Goal: Navigation & Orientation: Understand site structure

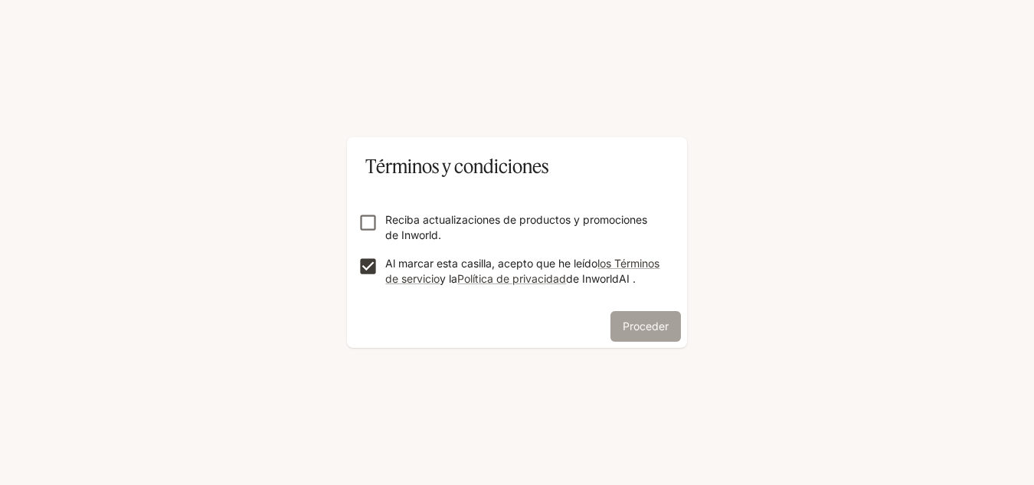
click at [657, 332] on font "Proceder" at bounding box center [646, 325] width 46 height 13
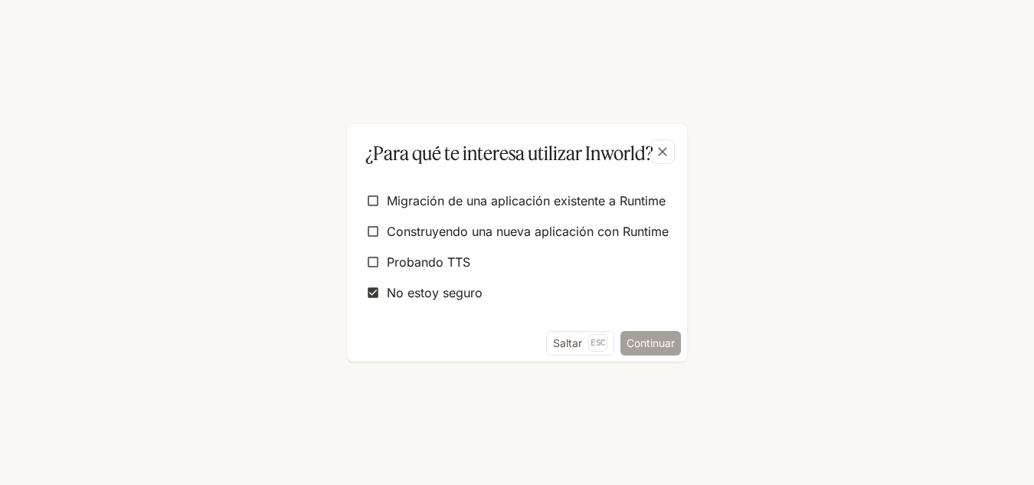
click at [656, 345] on font "Continuar" at bounding box center [651, 342] width 48 height 13
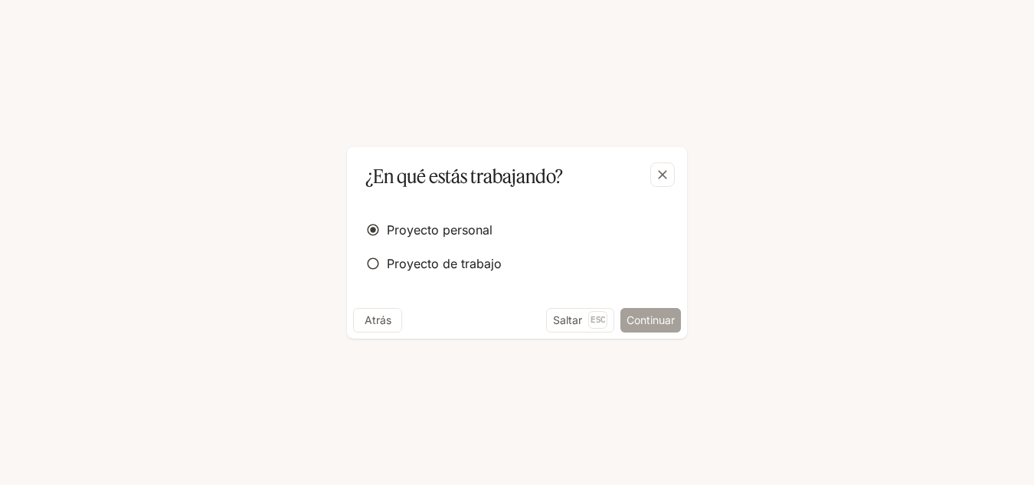
click at [658, 322] on font "Continuar" at bounding box center [651, 319] width 48 height 13
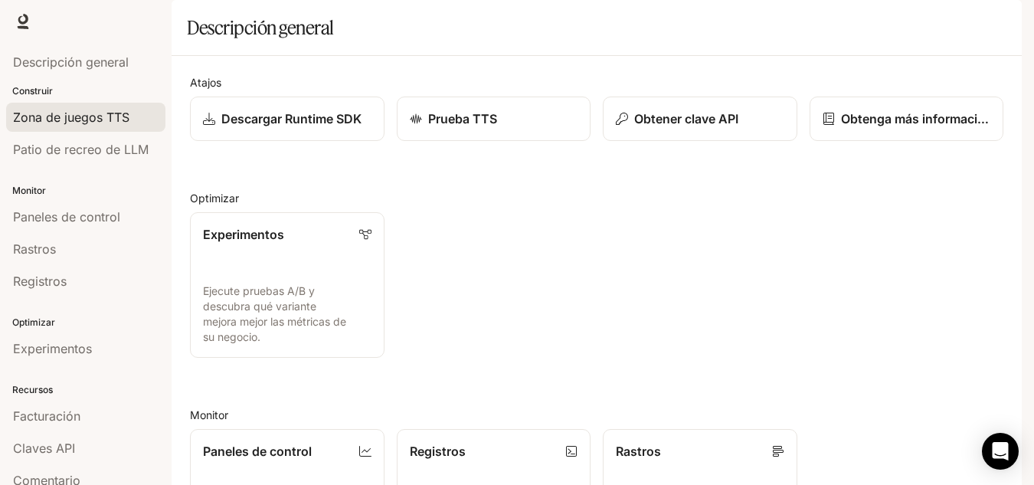
click at [97, 119] on font "Zona de juegos TTS" at bounding box center [71, 117] width 116 height 15
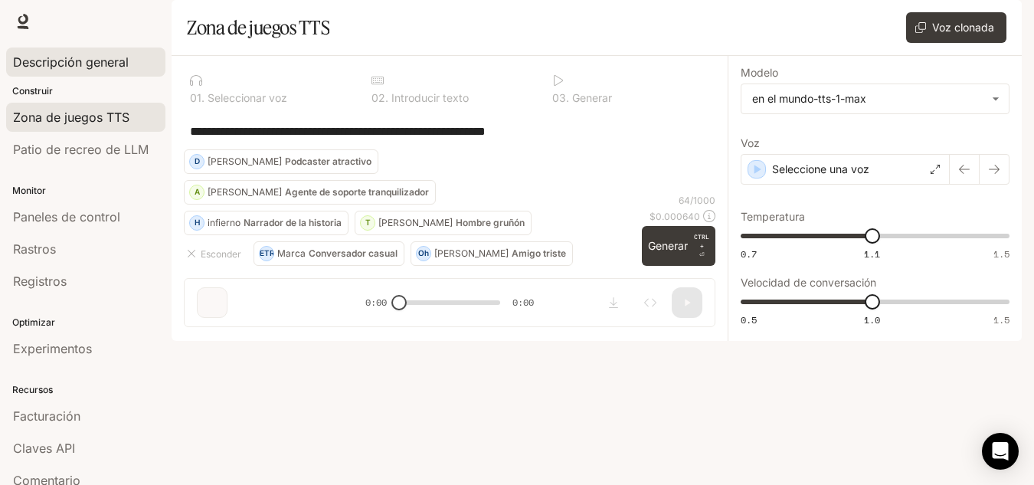
click at [51, 63] on font "Descripción general" at bounding box center [71, 61] width 116 height 15
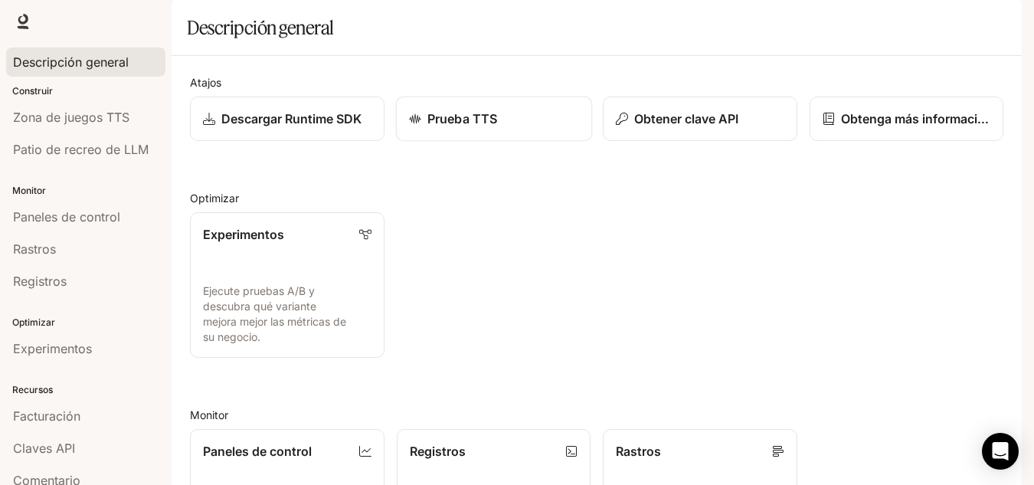
click at [441, 128] on p "Prueba TTS" at bounding box center [462, 119] width 70 height 18
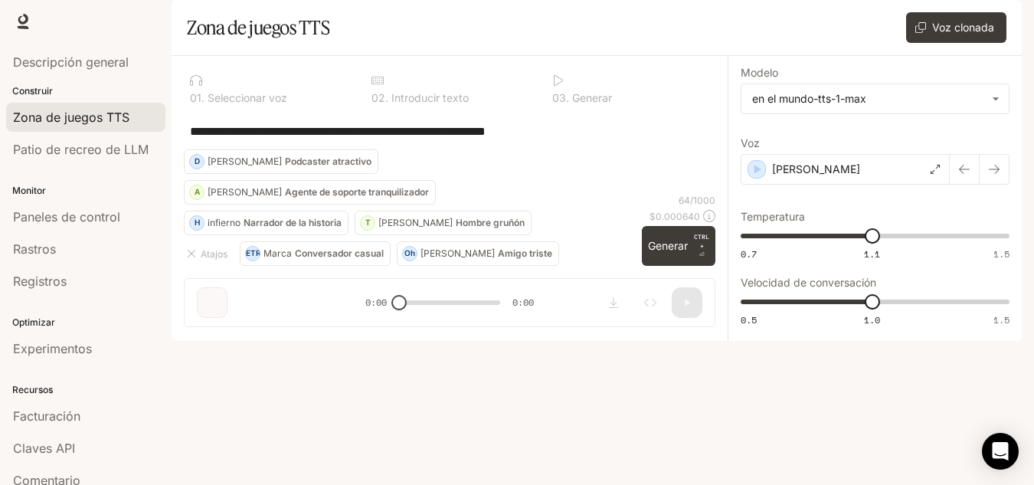
click at [305, 140] on textarea "**********" at bounding box center [449, 132] width 519 height 18
click at [195, 260] on icon "button" at bounding box center [191, 253] width 12 height 12
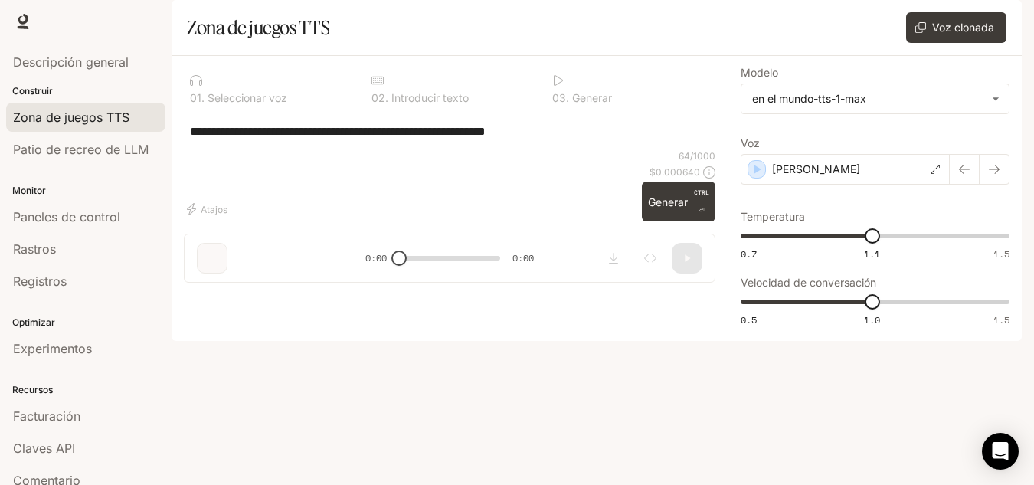
click at [281, 221] on div "Atajos" at bounding box center [410, 209] width 452 height 25
click at [214, 295] on div "**********" at bounding box center [450, 175] width 556 height 239
click at [245, 140] on textarea "**********" at bounding box center [449, 132] width 519 height 18
click at [377, 87] on icon at bounding box center [378, 80] width 12 height 12
click at [400, 104] on font "Introducir texto" at bounding box center [429, 97] width 77 height 13
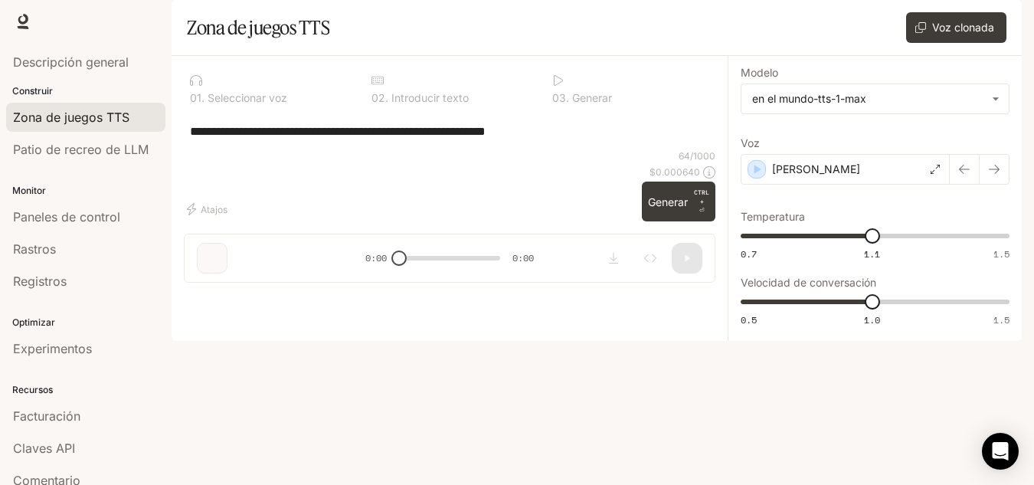
click at [215, 104] on font "Seleccionar voz" at bounding box center [248, 97] width 80 height 13
click at [843, 149] on body "**********" at bounding box center [517, 242] width 1034 height 485
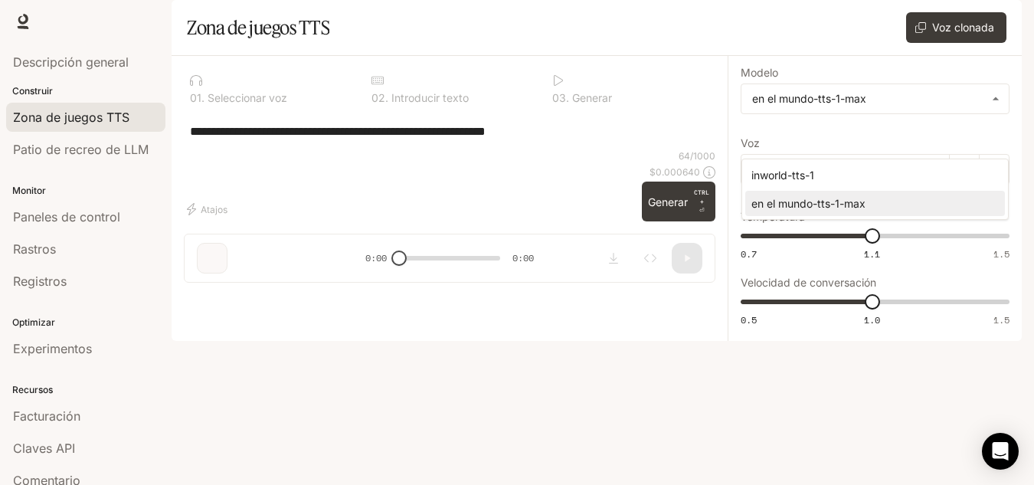
click at [683, 219] on div at bounding box center [517, 242] width 1034 height 485
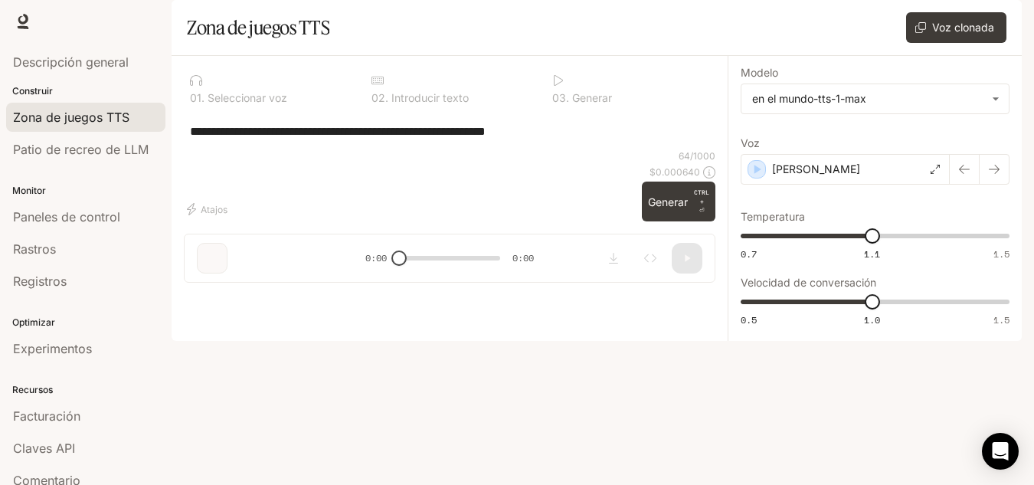
click at [676, 295] on div "**********" at bounding box center [450, 175] width 556 height 239
click at [993, 458] on icon "Abrir Intercom Messenger" at bounding box center [1000, 451] width 20 height 20
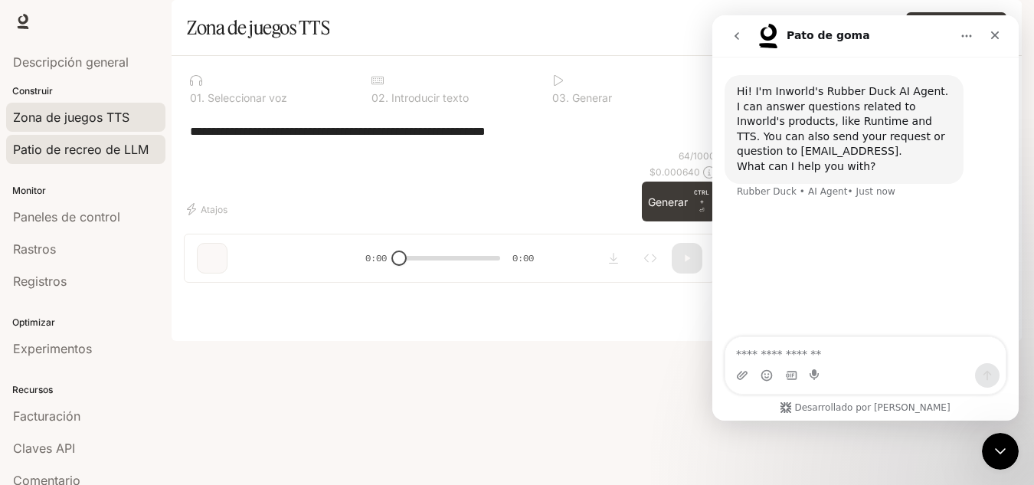
click at [104, 148] on font "Patio de recreo de LLM" at bounding box center [81, 149] width 136 height 15
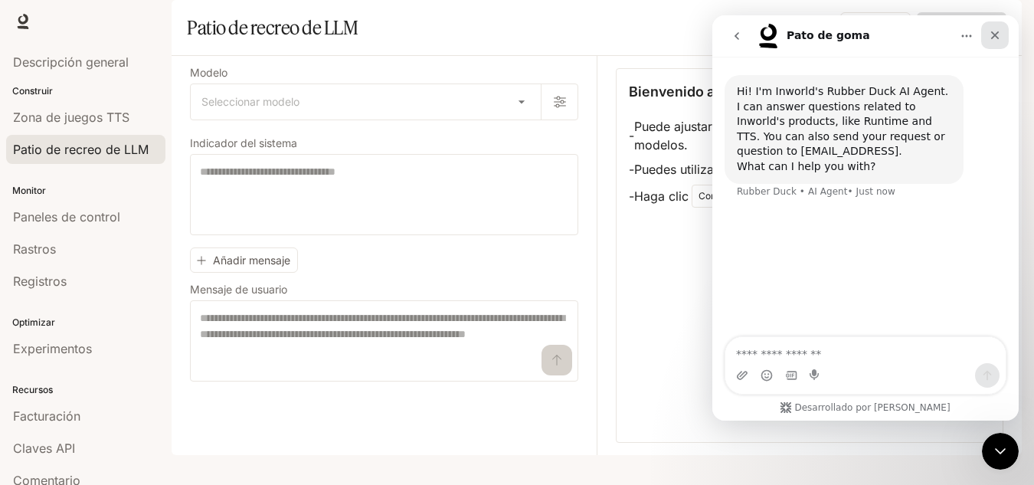
click at [997, 38] on icon "Cerca" at bounding box center [995, 35] width 8 height 8
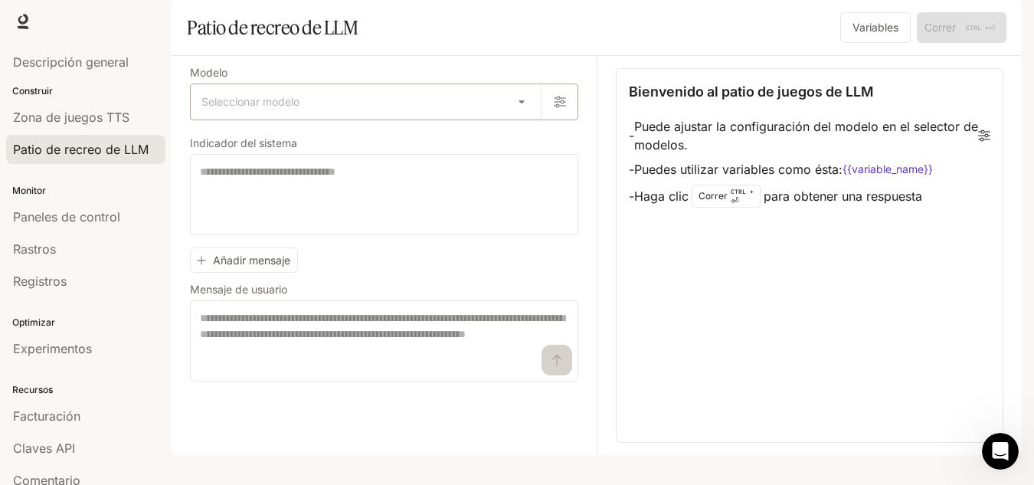
click at [521, 149] on body "Texto original Valora esta traducción Tu opinión servirá para ayudar a mejorar …" at bounding box center [517, 242] width 1034 height 485
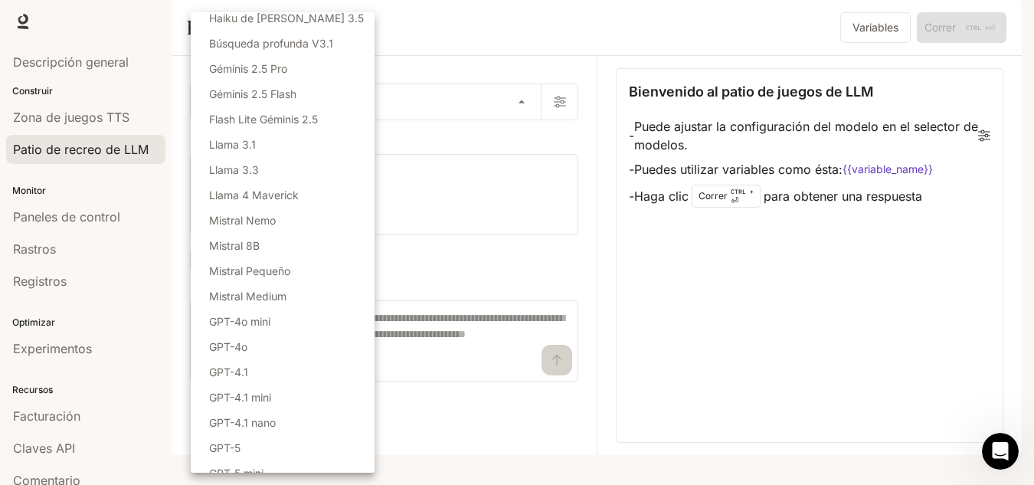
scroll to position [172, 0]
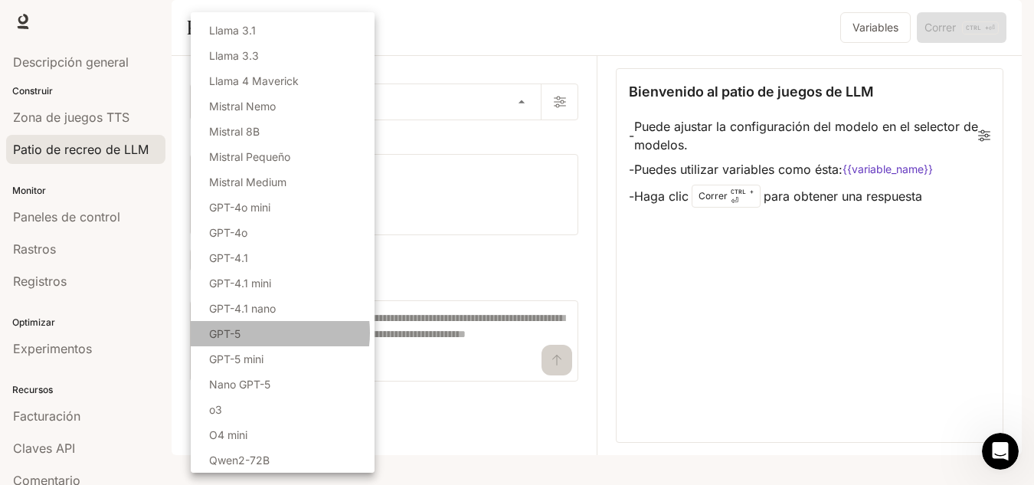
click at [257, 332] on li "GPT-5" at bounding box center [283, 333] width 184 height 25
type input "*****"
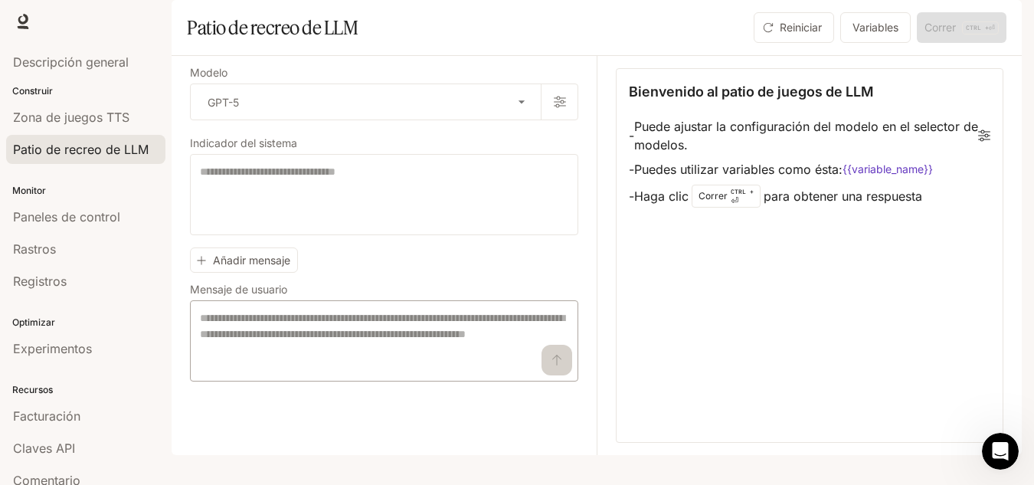
click at [555, 381] on div "* ​" at bounding box center [384, 340] width 388 height 81
click at [879, 37] on font "Variables" at bounding box center [876, 27] width 46 height 19
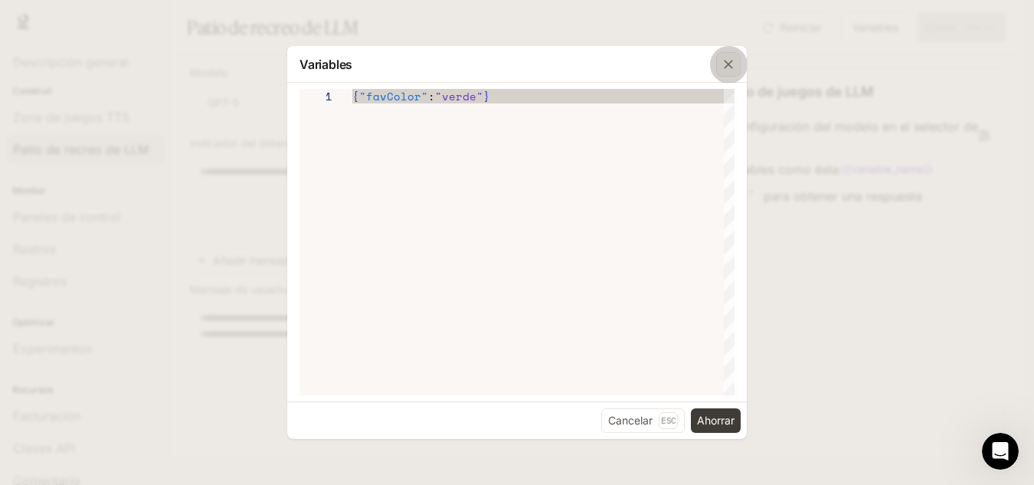
click at [728, 66] on icon "button" at bounding box center [728, 64] width 15 height 15
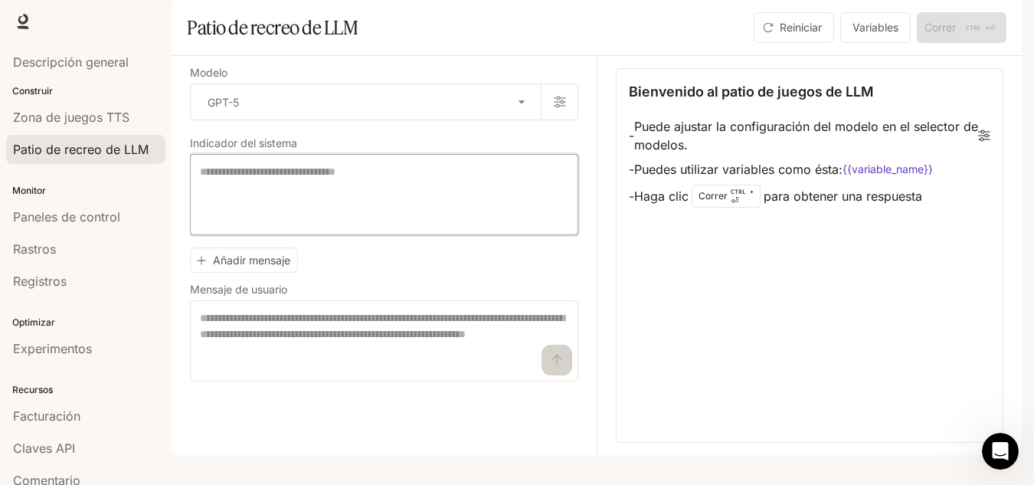
click at [278, 225] on textarea at bounding box center [384, 194] width 368 height 61
type textarea "****"
click at [270, 369] on textarea at bounding box center [384, 340] width 368 height 61
click at [882, 43] on button "Variables" at bounding box center [875, 27] width 70 height 31
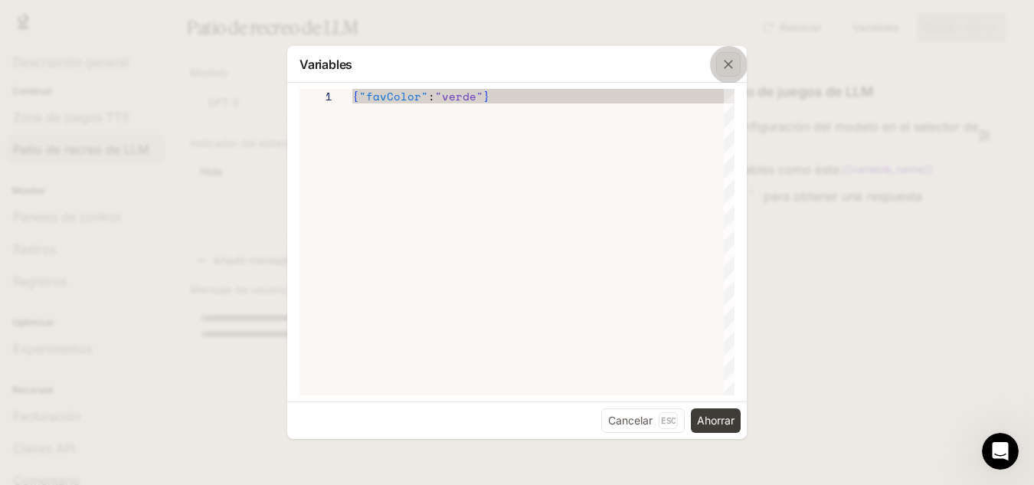
click at [731, 66] on icon "button" at bounding box center [728, 64] width 9 height 9
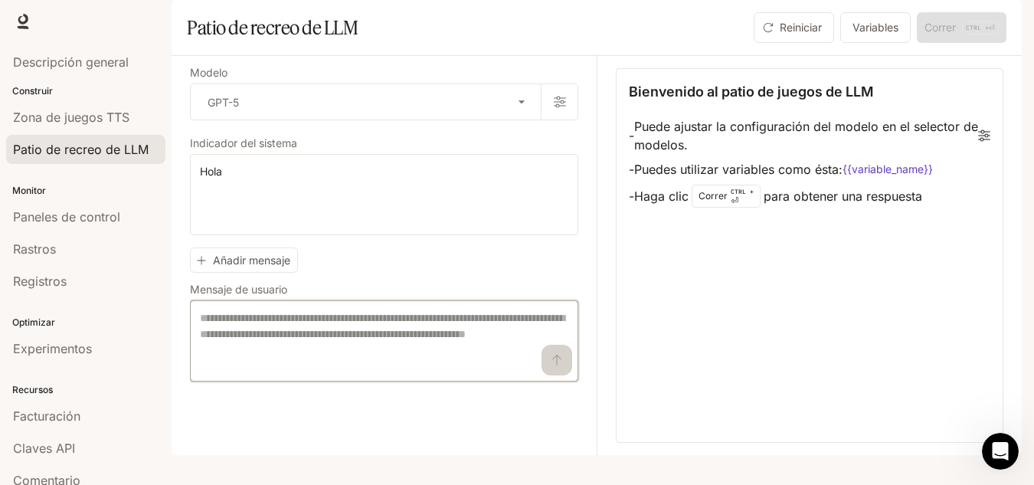
click at [388, 372] on textarea at bounding box center [384, 340] width 368 height 61
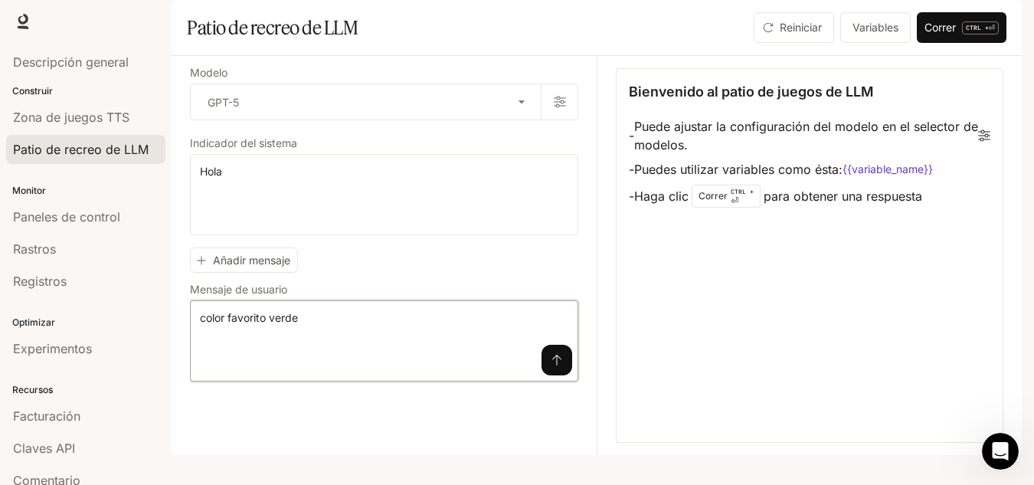
type textarea "**********"
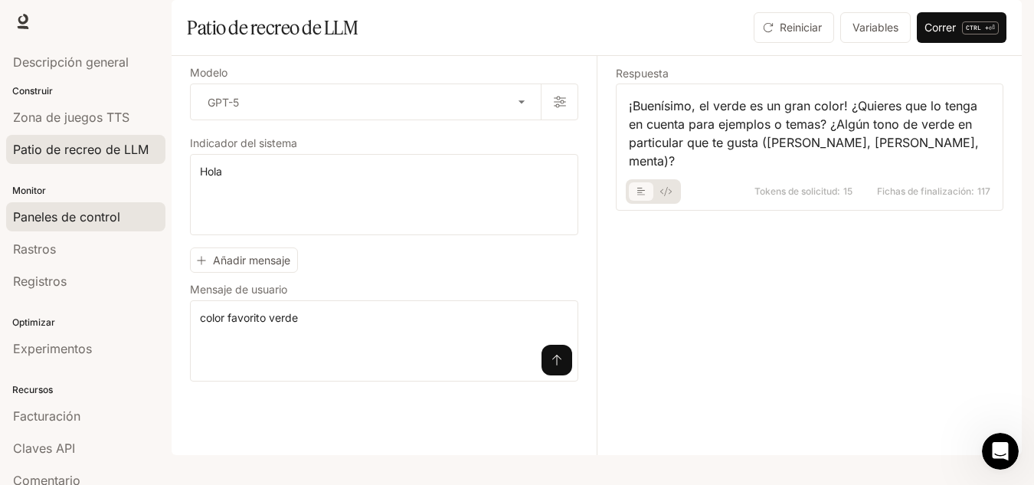
click at [93, 211] on font "Paneles de control" at bounding box center [66, 216] width 107 height 15
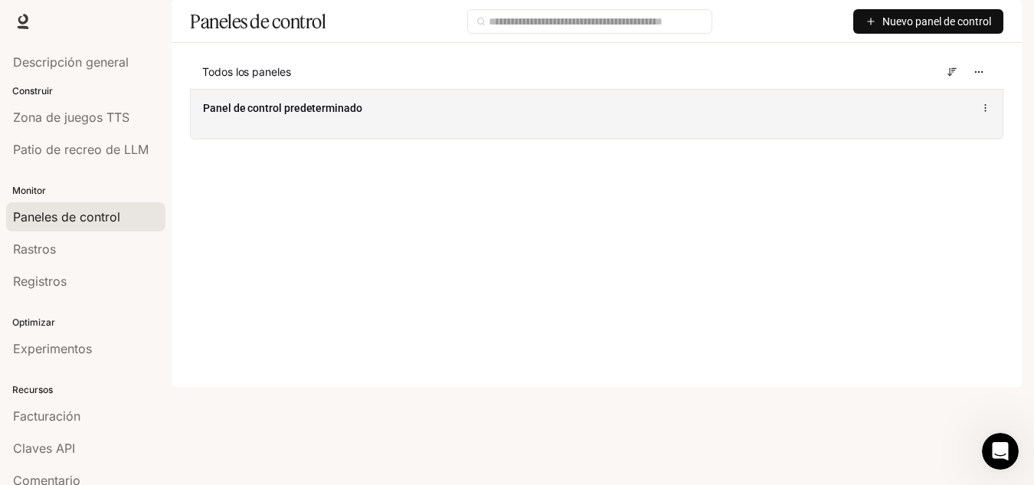
click at [357, 114] on font "Panel de control predeterminado" at bounding box center [282, 108] width 159 height 12
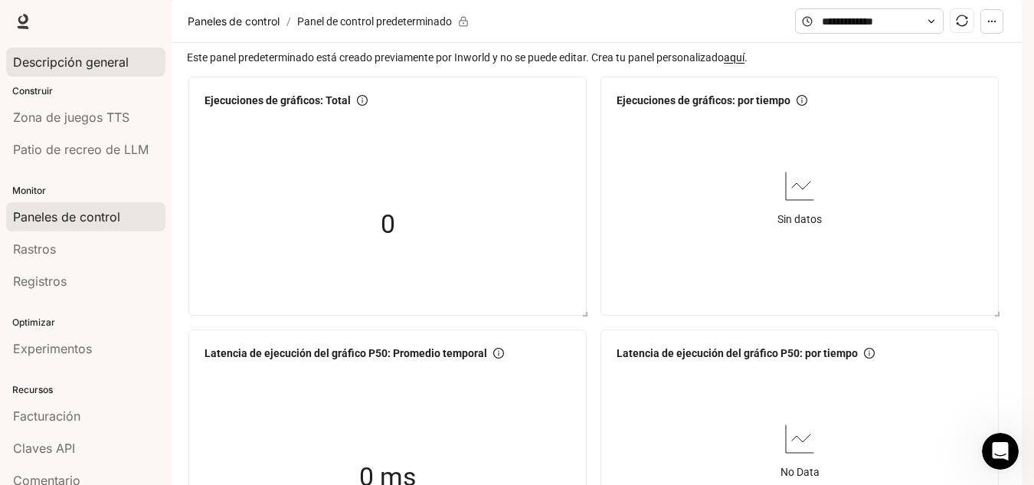
click at [107, 64] on font "Descripción general" at bounding box center [71, 61] width 116 height 15
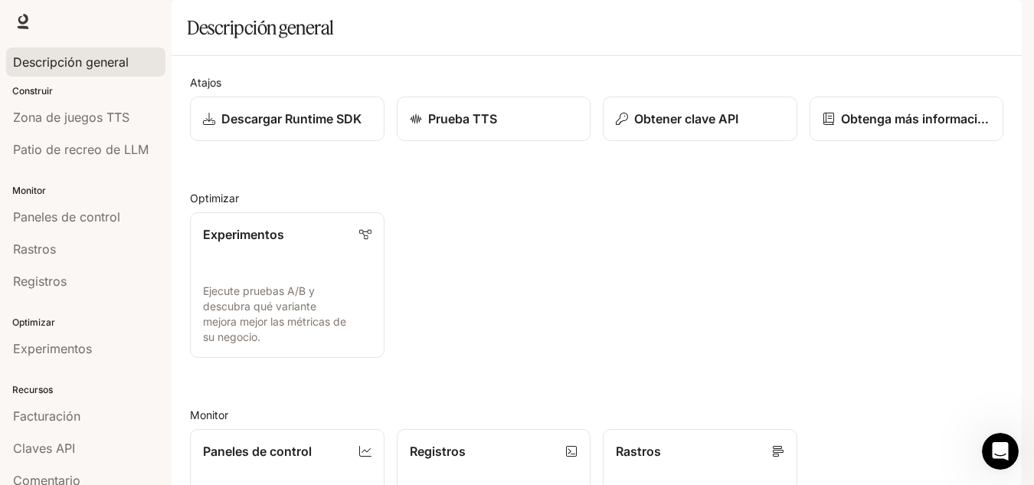
click at [26, 8] on div "Tiempo de ejecución Tiempo de ejecución Documentación Documentación" at bounding box center [517, 21] width 1034 height 43
click at [21, 20] on icon at bounding box center [22, 21] width 15 height 15
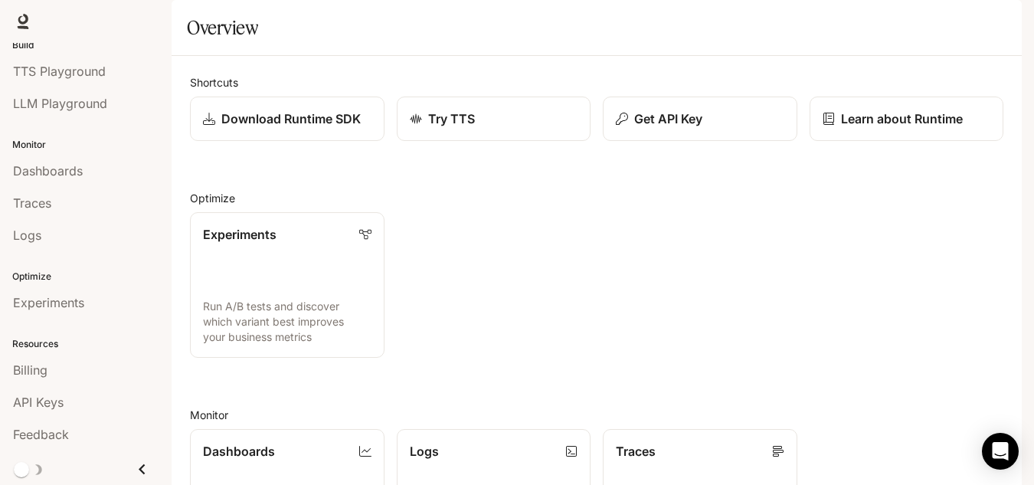
scroll to position [45, 0]
click at [139, 468] on icon "Close drawer" at bounding box center [142, 470] width 6 height 11
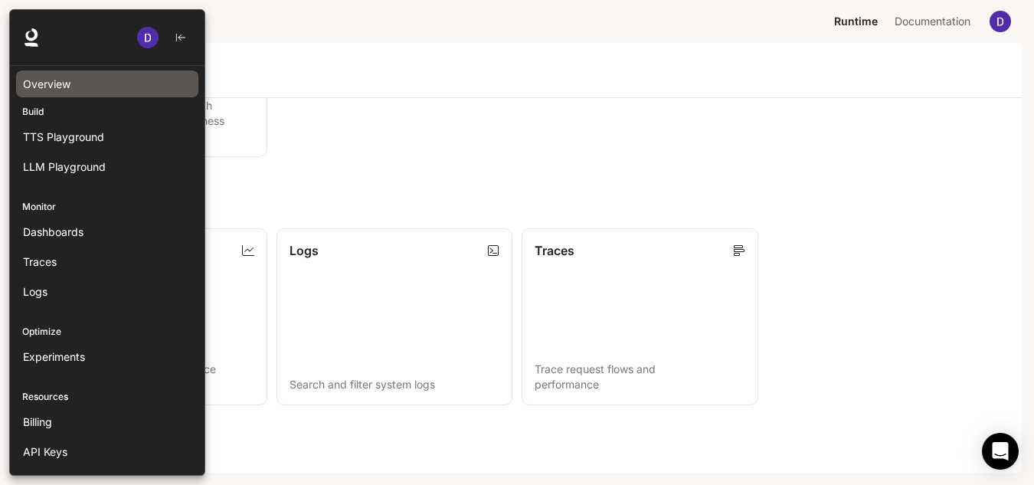
scroll to position [56, 0]
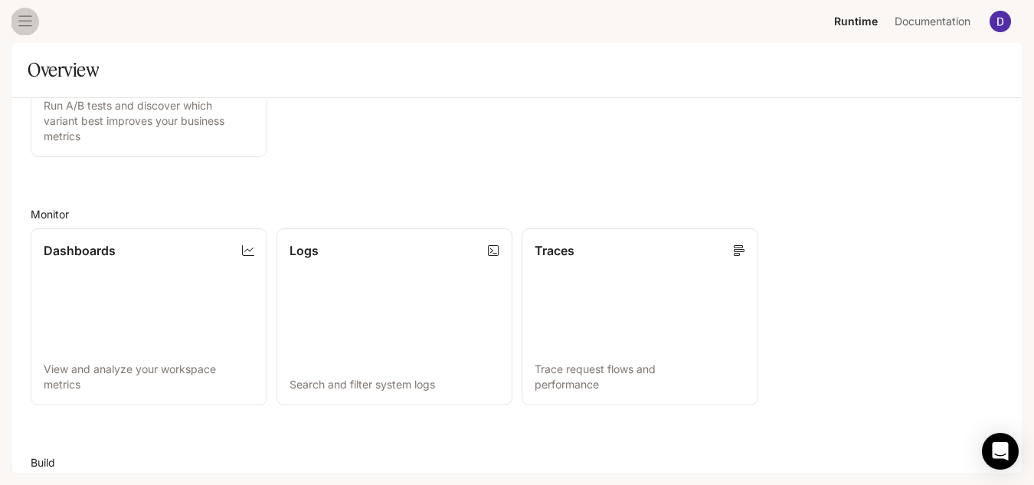
click at [28, 15] on icon "open drawer" at bounding box center [25, 21] width 15 height 15
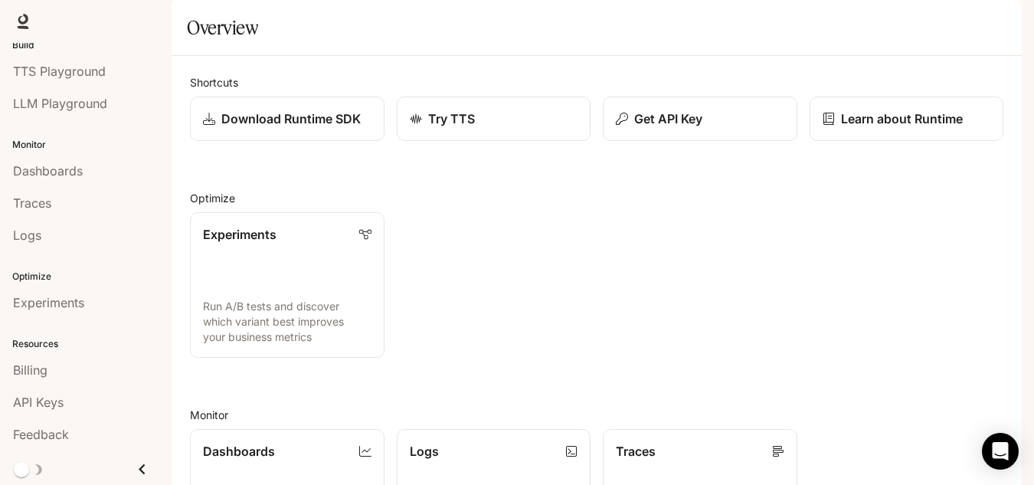
scroll to position [0, 0]
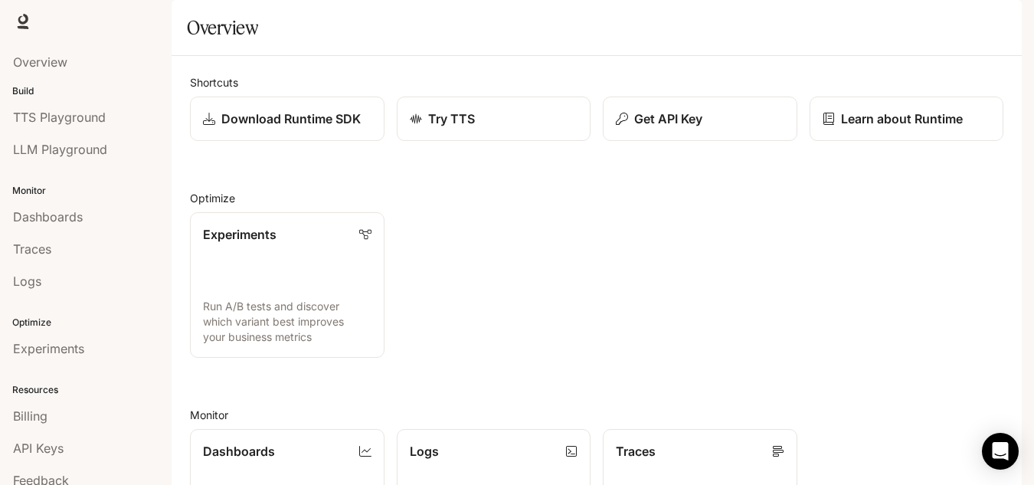
click at [454, 139] on div "Shortcuts Download Runtime SDK Try TTS Get API Key Learn about Runtime Optimize…" at bounding box center [597, 432] width 814 height 717
click at [261, 43] on div "Overview" at bounding box center [597, 27] width 820 height 31
click at [57, 21] on div "Runtime Runtime Documentation Documentation" at bounding box center [517, 21] width 1034 height 43
click at [41, 21] on div "Runtime Runtime Documentation Documentation" at bounding box center [517, 21] width 1034 height 43
click at [120, 431] on li "Billing" at bounding box center [86, 416] width 172 height 32
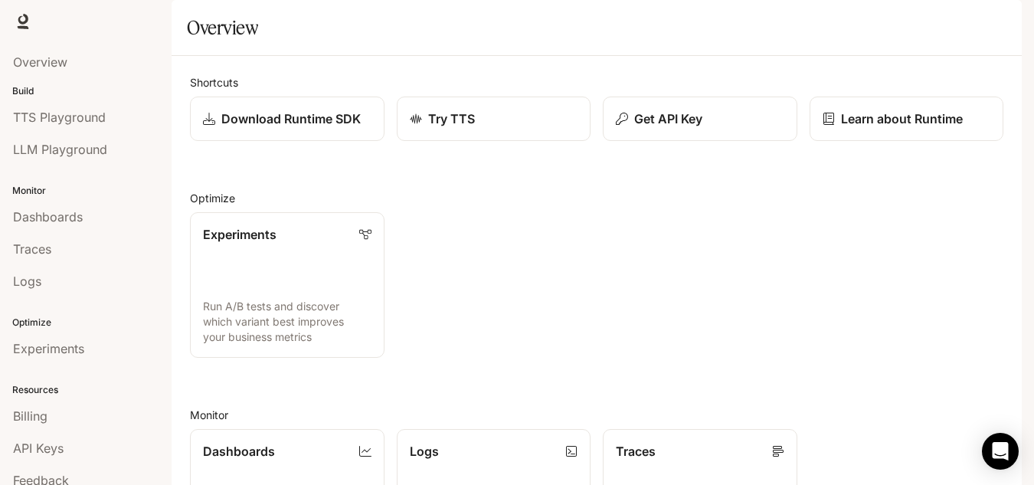
scroll to position [46, 0]
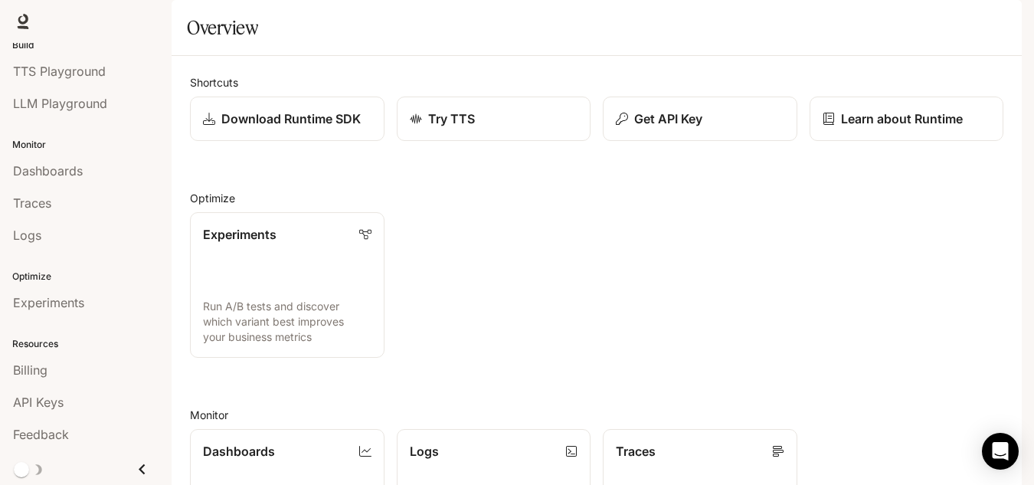
click at [132, 467] on icon "Close drawer" at bounding box center [142, 469] width 21 height 21
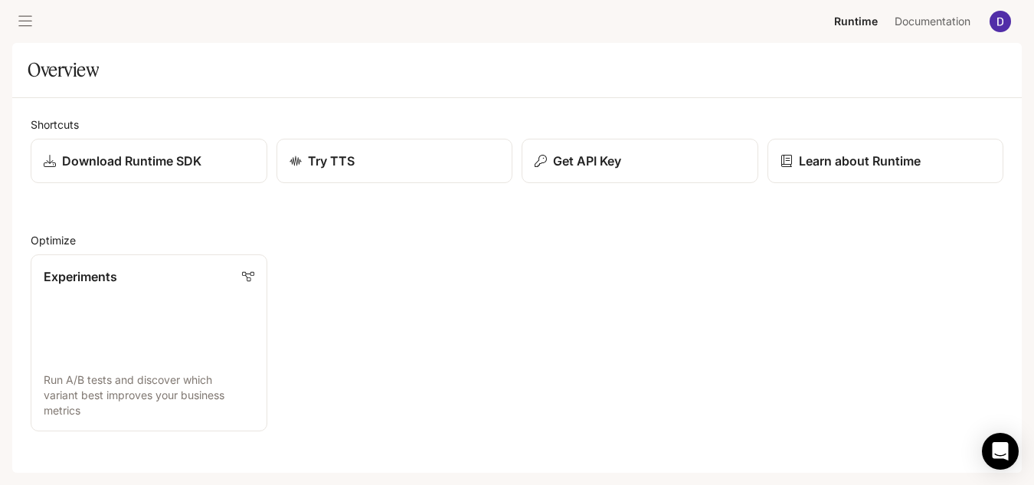
scroll to position [0, 0]
click at [24, 23] on icon "open drawer" at bounding box center [25, 21] width 15 height 15
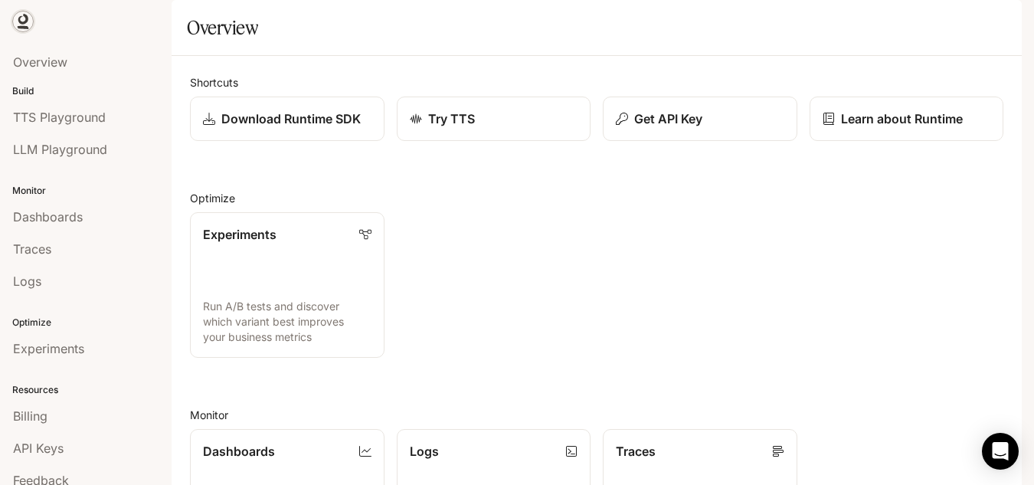
click at [21, 21] on icon at bounding box center [22, 21] width 15 height 15
click at [207, 43] on h1 "Overview" at bounding box center [222, 27] width 71 height 31
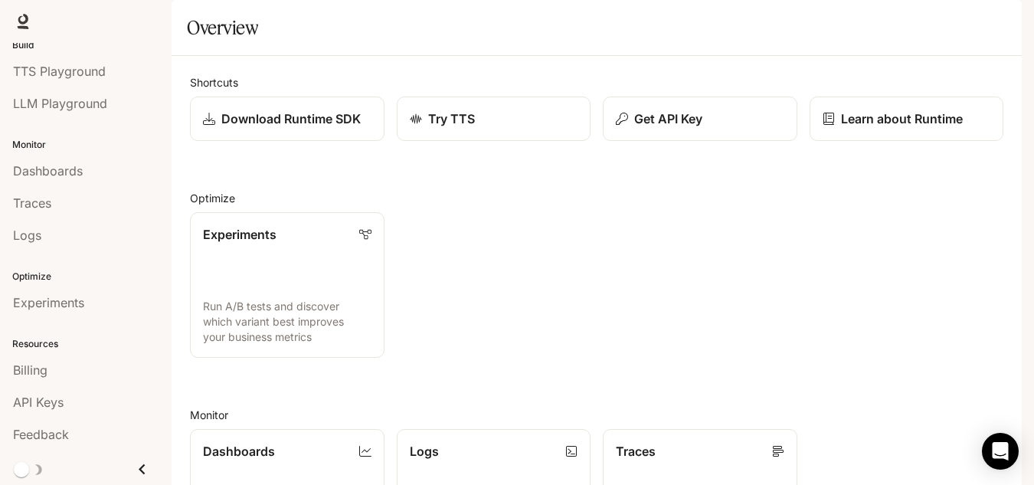
click at [129, 458] on button "Close drawer" at bounding box center [142, 468] width 34 height 31
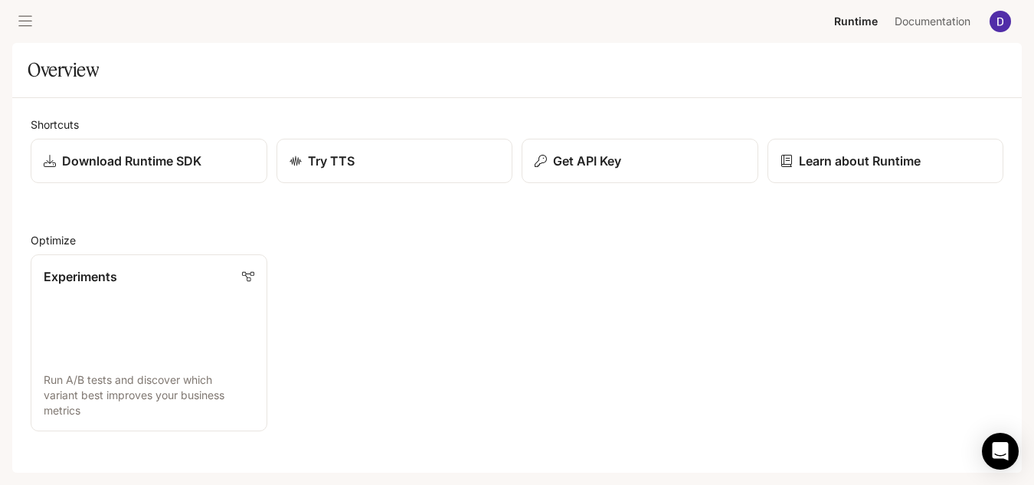
scroll to position [0, 0]
click at [72, 76] on h1 "Overview" at bounding box center [63, 69] width 71 height 31
click at [25, 17] on icon "open drawer" at bounding box center [25, 21] width 15 height 15
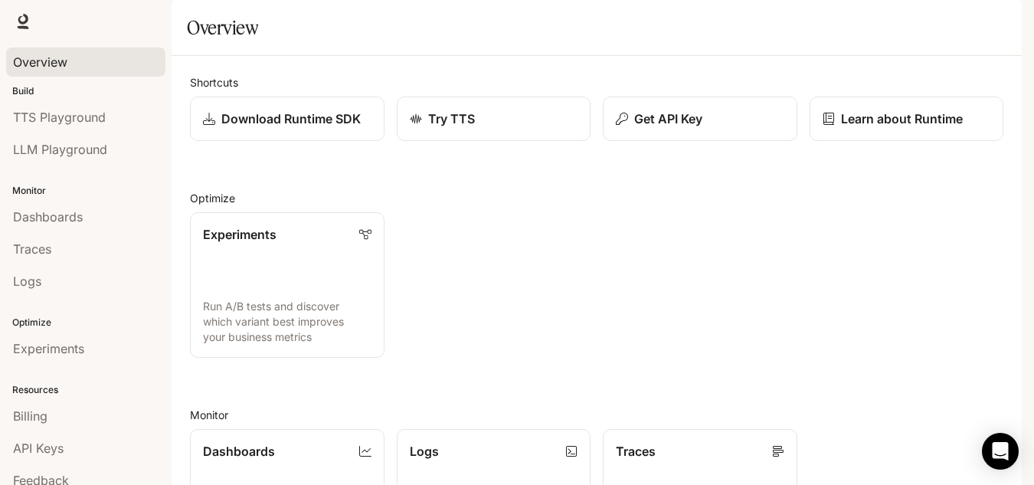
click at [82, 52] on link "Overview" at bounding box center [85, 61] width 159 height 29
click at [105, 129] on link "TTS Playground" at bounding box center [85, 117] width 159 height 29
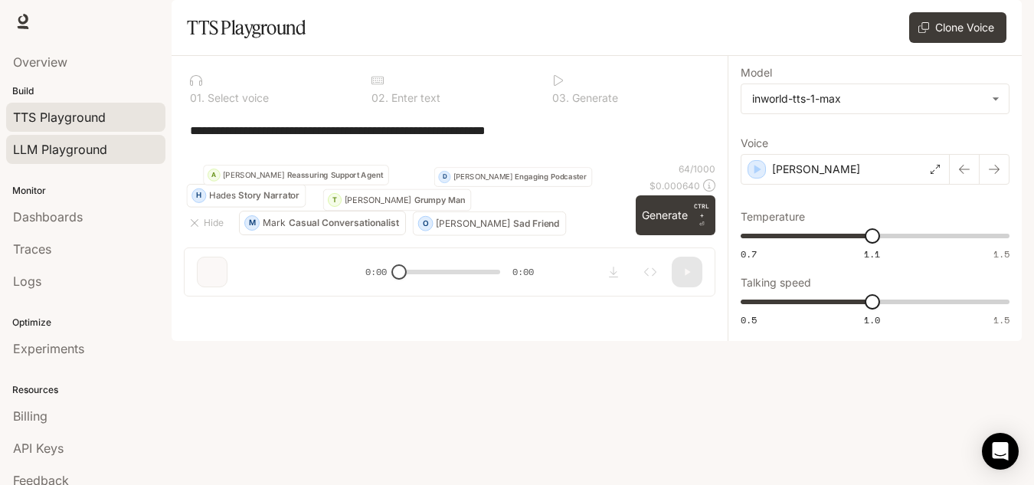
click at [111, 160] on link "LLM Playground" at bounding box center [85, 149] width 159 height 29
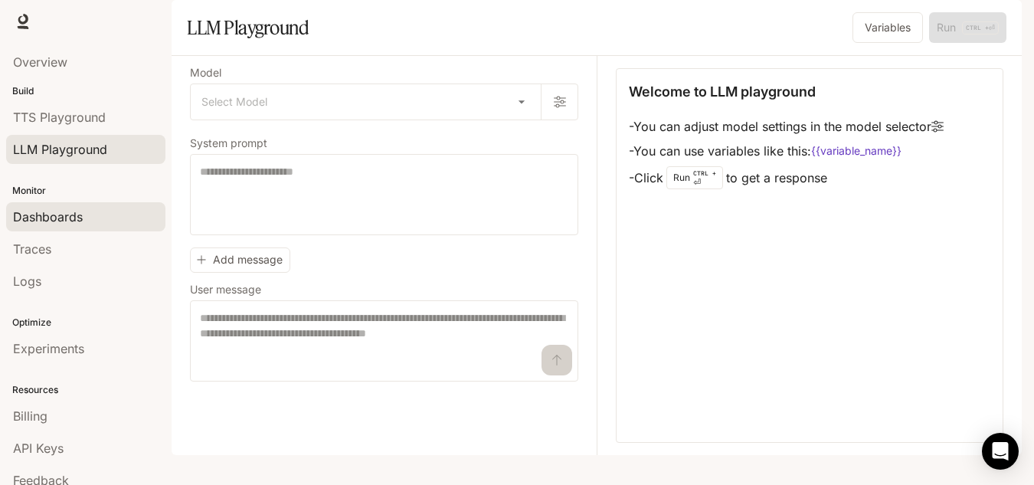
click at [103, 218] on div "Dashboards" at bounding box center [86, 217] width 146 height 18
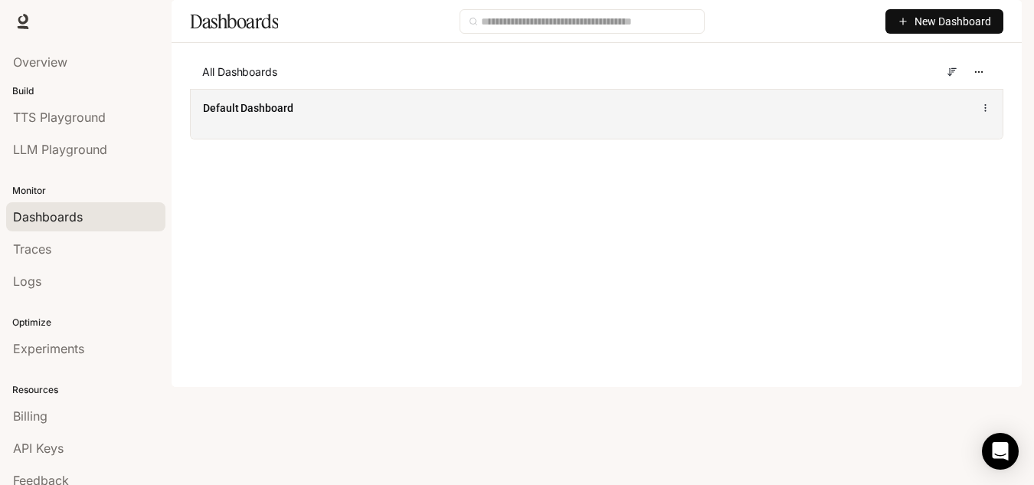
click at [258, 139] on div "Default Dashboard" at bounding box center [597, 114] width 812 height 50
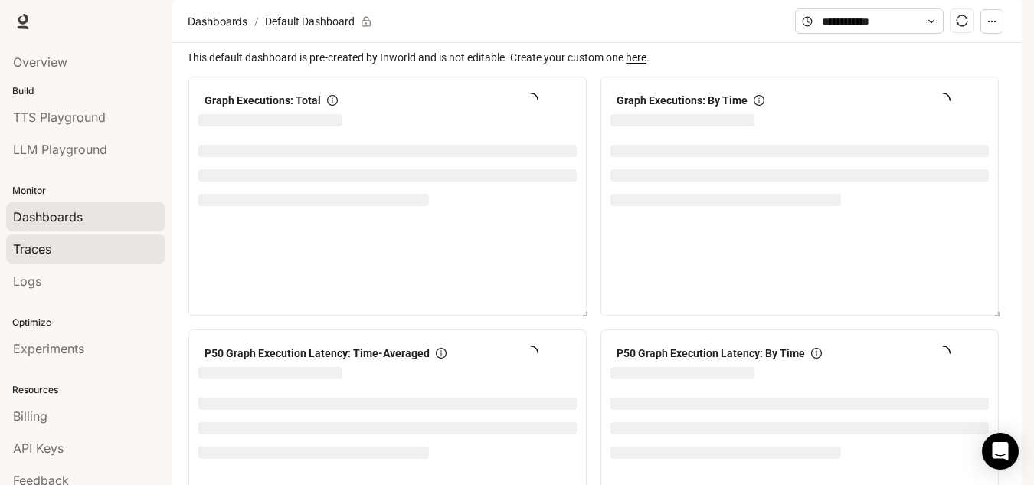
click at [58, 248] on div "Traces" at bounding box center [86, 249] width 146 height 18
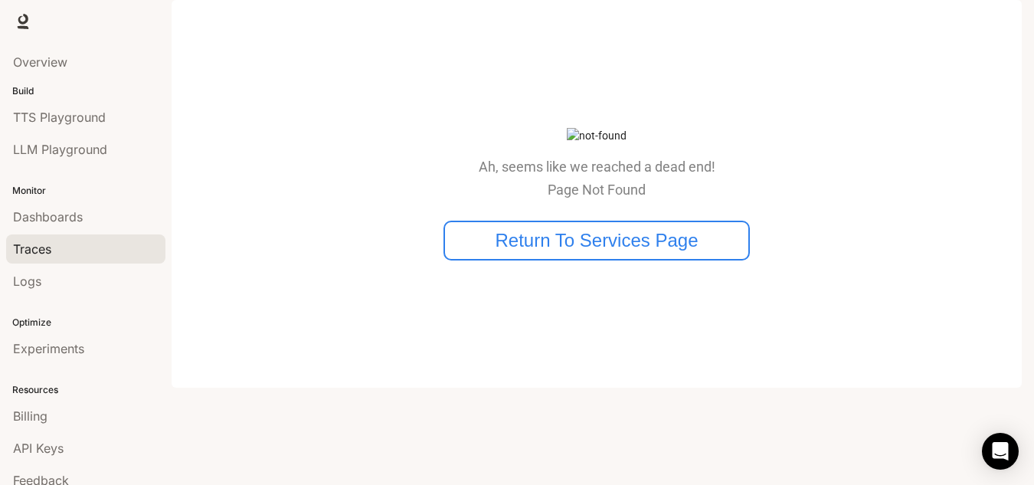
click at [53, 290] on link "Logs" at bounding box center [85, 281] width 159 height 29
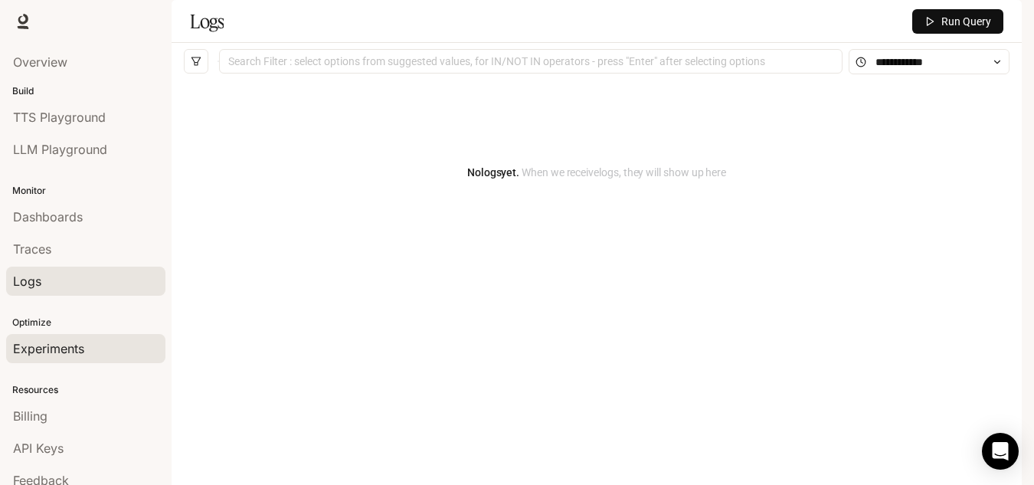
scroll to position [46, 0]
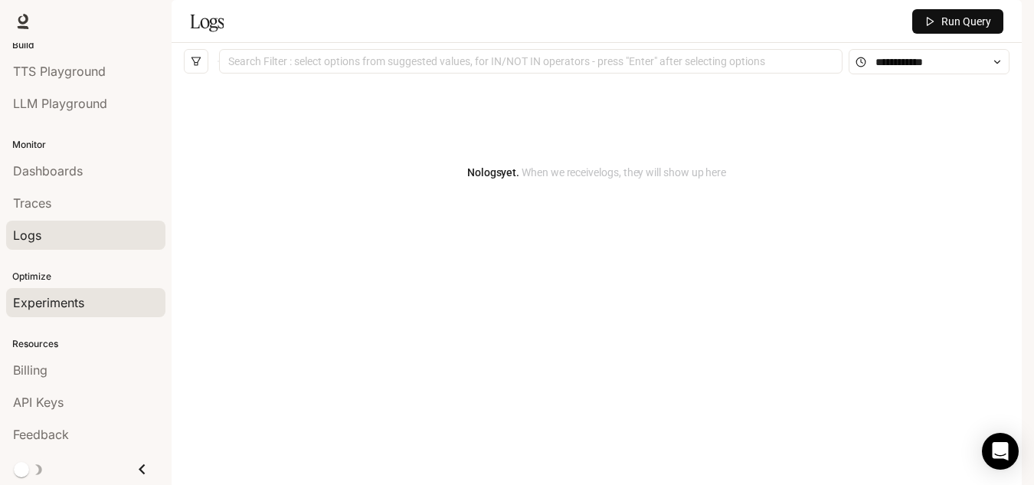
click at [83, 297] on span "Experiments" at bounding box center [48, 302] width 71 height 18
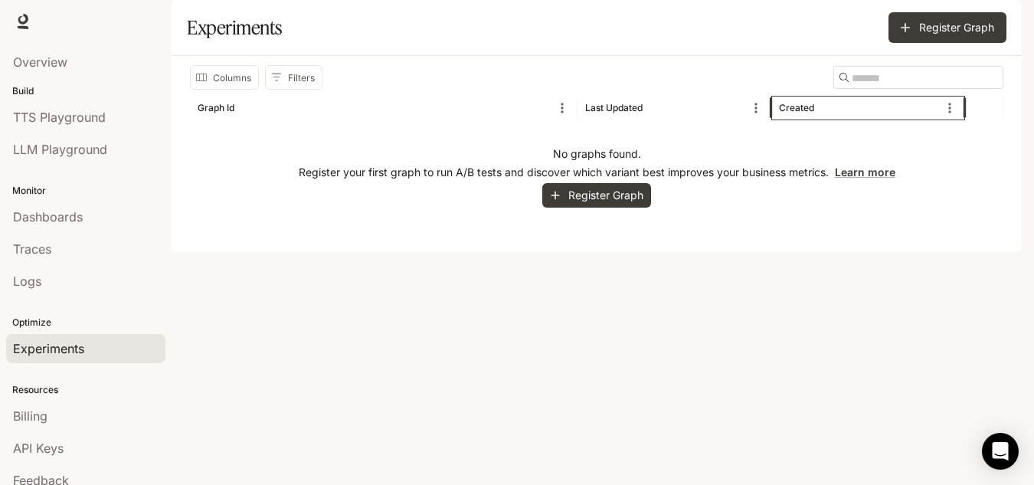
click at [806, 119] on div "Created" at bounding box center [858, 108] width 159 height 24
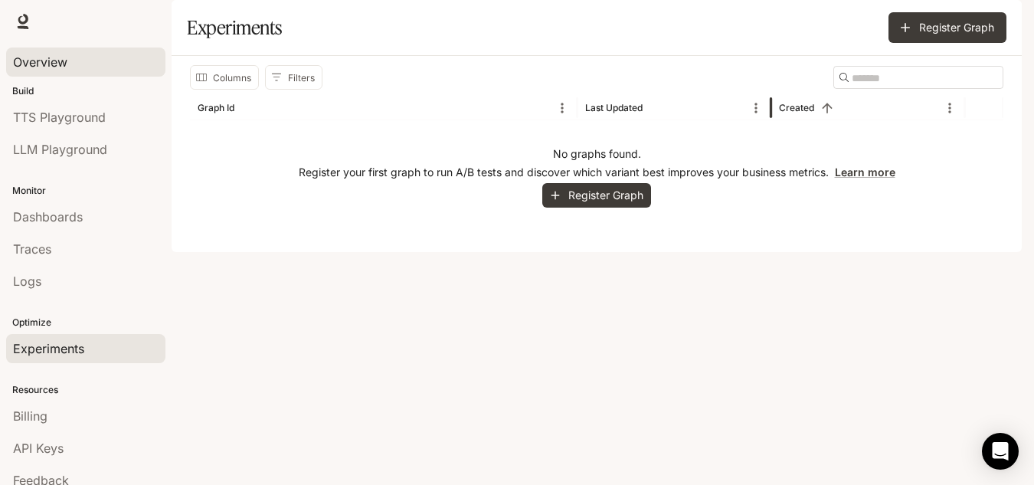
click at [83, 59] on div "Overview" at bounding box center [86, 62] width 146 height 18
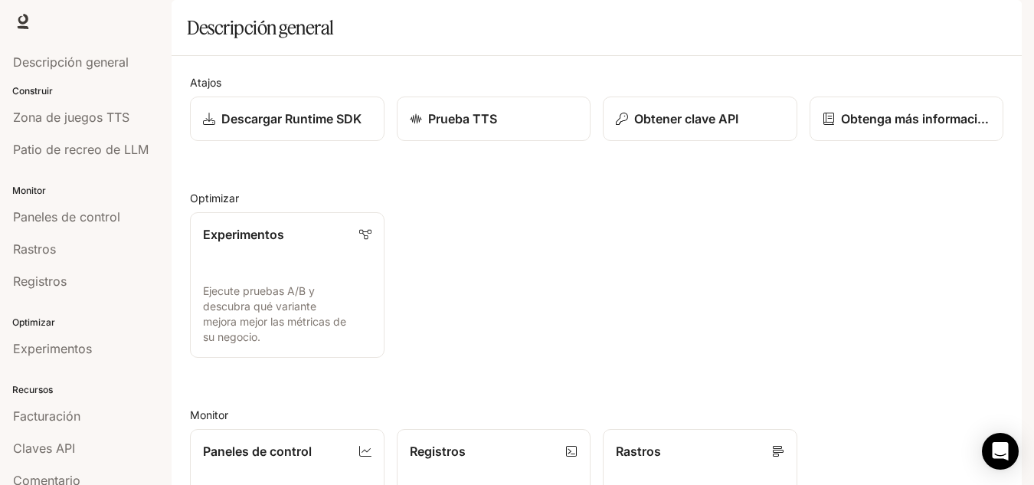
click at [1013, 21] on button "button" at bounding box center [1000, 21] width 31 height 31
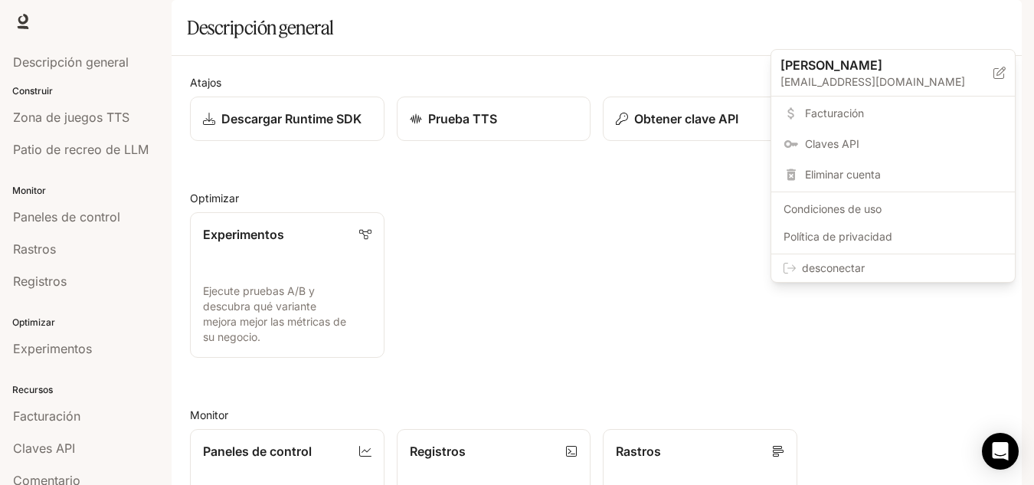
click at [823, 269] on font "desconectar" at bounding box center [833, 267] width 63 height 13
